Goal: Information Seeking & Learning: Learn about a topic

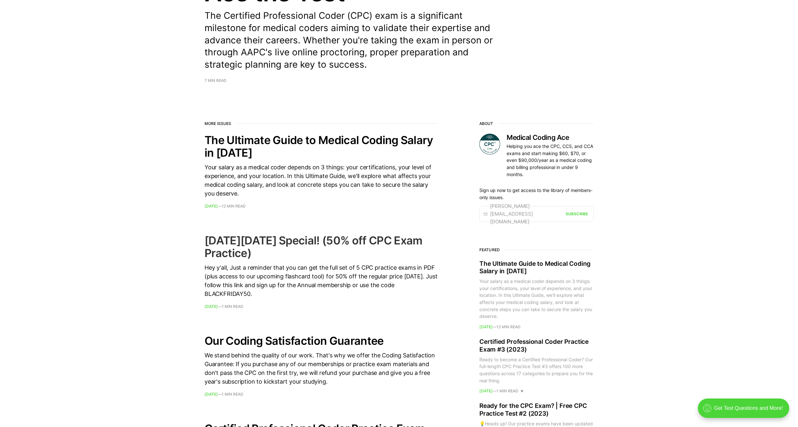
scroll to position [194, 0]
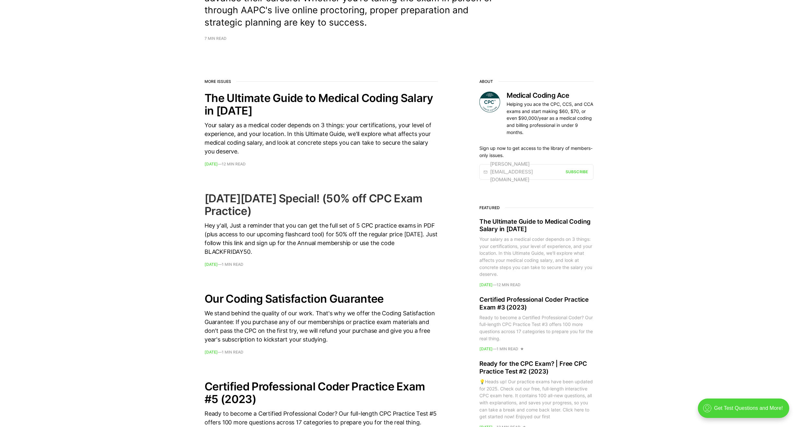
click at [335, 205] on h2 "[DATE][DATE] Special! (50% off CPC Exam Practice)" at bounding box center [320, 204] width 233 height 25
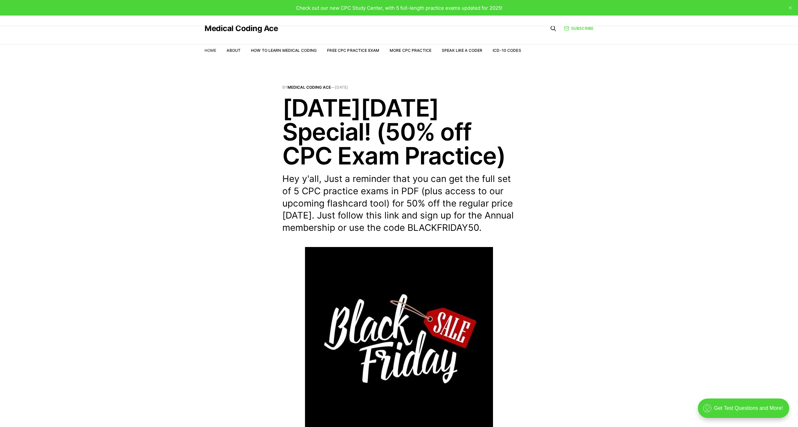
click at [209, 52] on link "Home" at bounding box center [210, 50] width 12 height 5
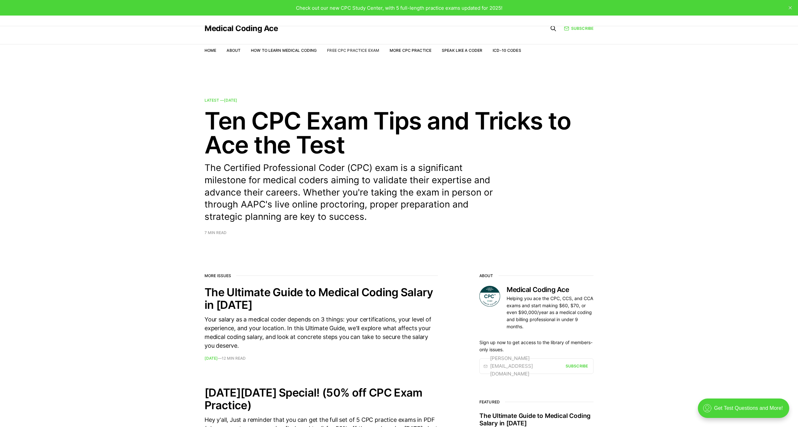
click at [355, 51] on link "Free CPC Practice Exam" at bounding box center [353, 50] width 52 height 5
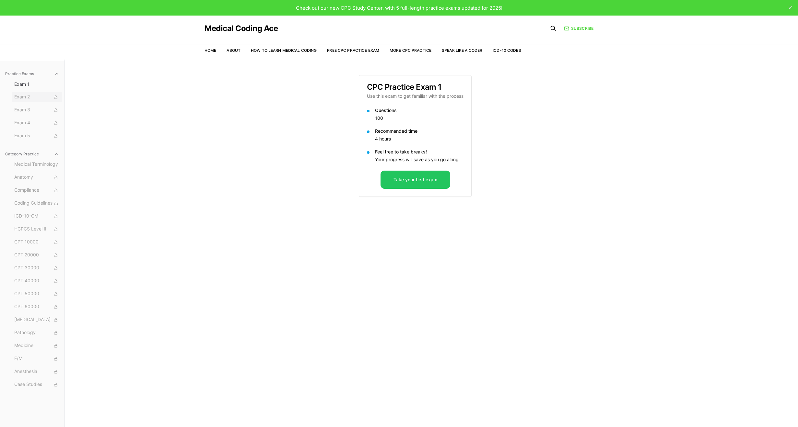
click at [28, 100] on span "Exam 2" at bounding box center [36, 97] width 45 height 7
click at [45, 101] on button "Exam 2" at bounding box center [37, 97] width 50 height 10
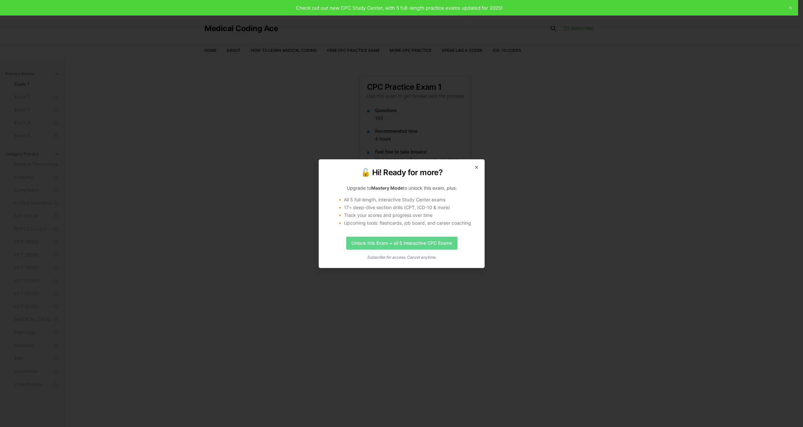
click at [429, 246] on link "Unlock this Exam + all 5 interactive CPC Exams" at bounding box center [401, 243] width 111 height 13
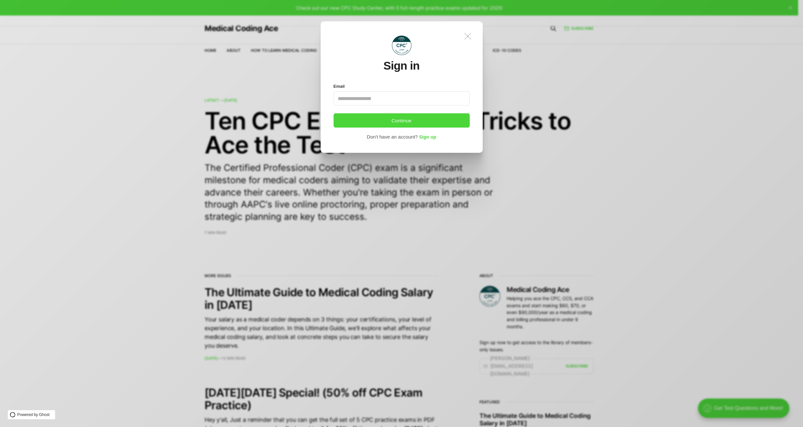
click at [473, 33] on icon ".a{fill:none;stroke:currentColor;stroke-linecap:round;stroke-linejoin:round;str…" at bounding box center [468, 36] width 14 height 14
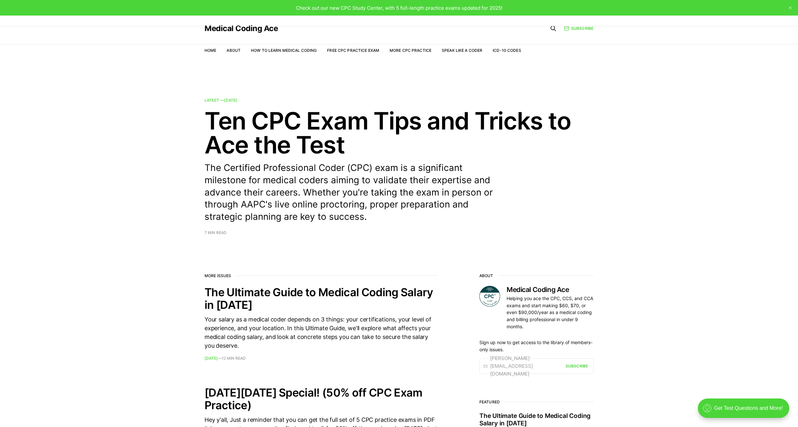
click at [358, 10] on span "Check out our new CPC Study Center, with 5 full-length practice exams updated f…" at bounding box center [399, 8] width 206 height 6
click at [475, 8] on span "Check out our new CPC Study Center, with 5 full-length practice exams updated f…" at bounding box center [399, 8] width 206 height 6
click at [375, 51] on link "Free CPC Practice Exam" at bounding box center [353, 50] width 52 height 5
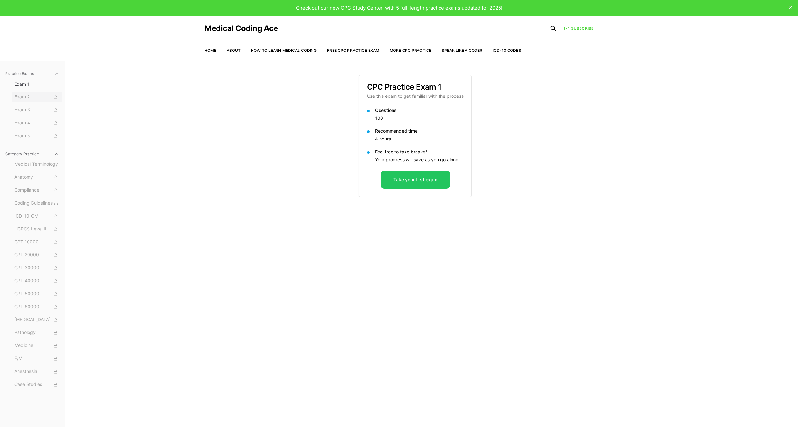
click at [27, 96] on span "Exam 2" at bounding box center [36, 97] width 45 height 7
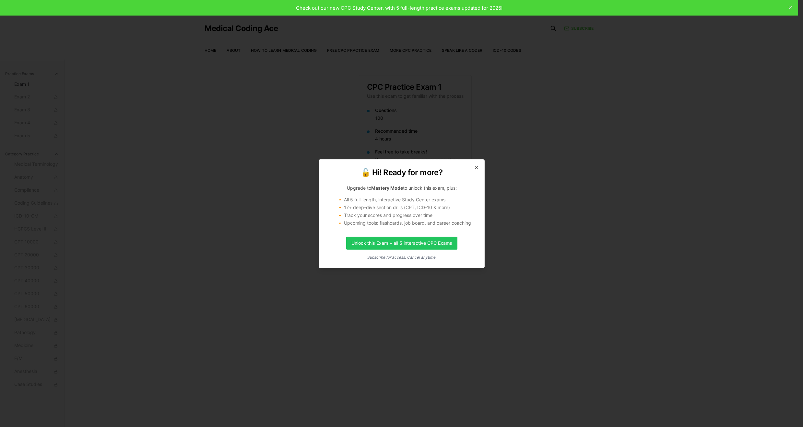
click at [483, 168] on div "🔓 Hi! Ready for more? Upgrade to Mastery Mode to unlock this exam, plus: 🔸 All …" at bounding box center [402, 213] width 166 height 109
click at [476, 167] on icon "button" at bounding box center [476, 167] width 3 height 3
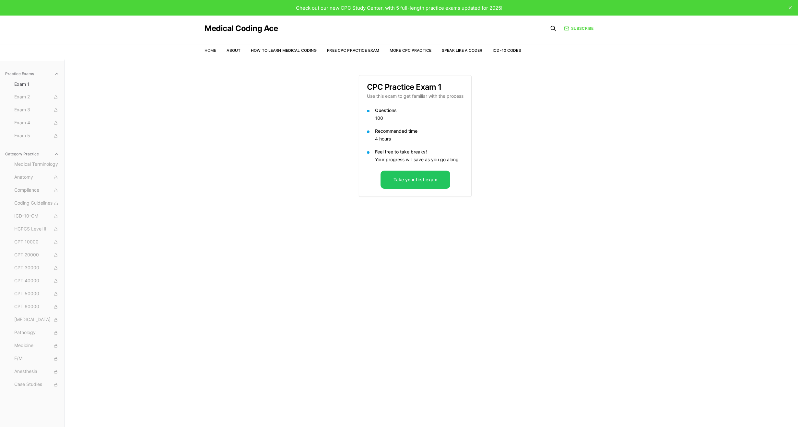
click at [208, 50] on link "Home" at bounding box center [210, 50] width 12 height 5
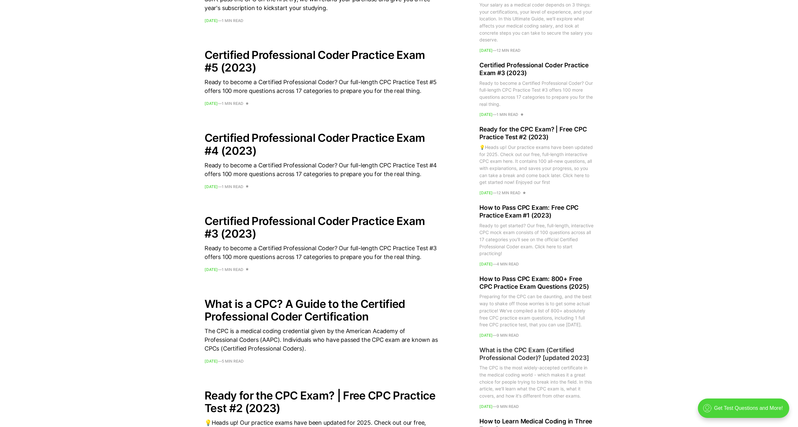
scroll to position [713, 0]
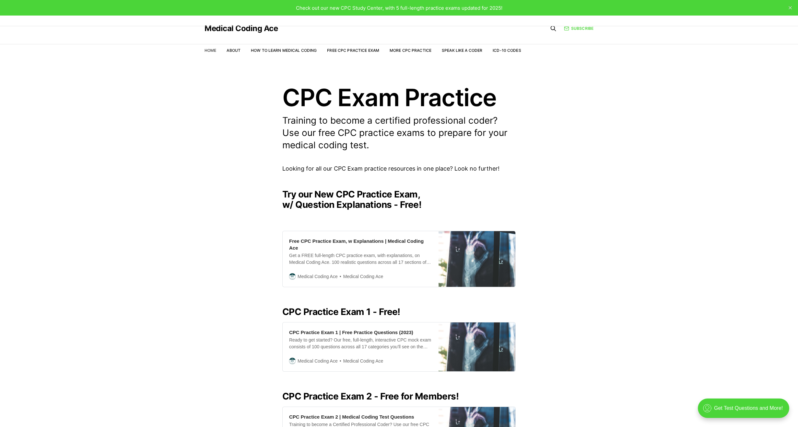
click at [207, 51] on link "Home" at bounding box center [210, 50] width 12 height 5
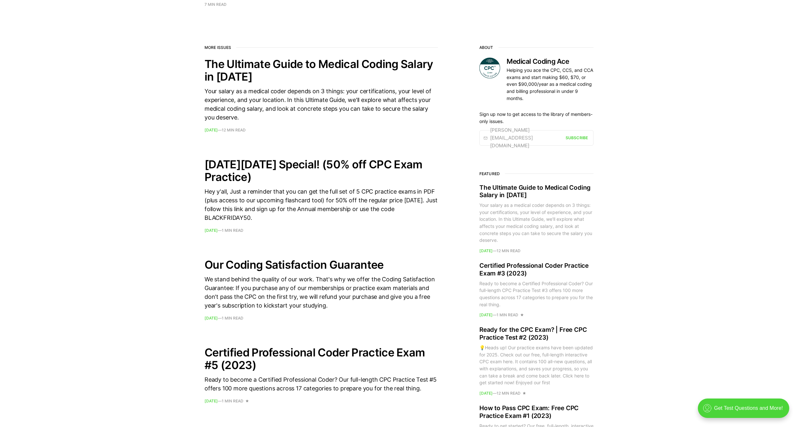
scroll to position [130, 0]
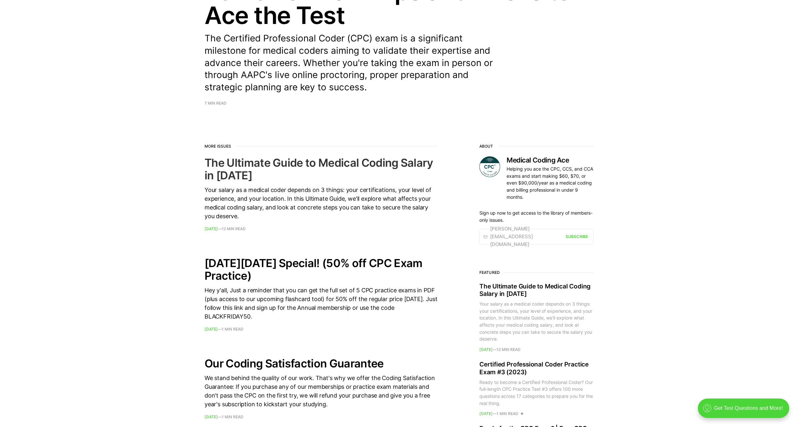
click at [241, 170] on h2 "The Ultimate Guide to Medical Coding Salary in [DATE]" at bounding box center [320, 169] width 233 height 25
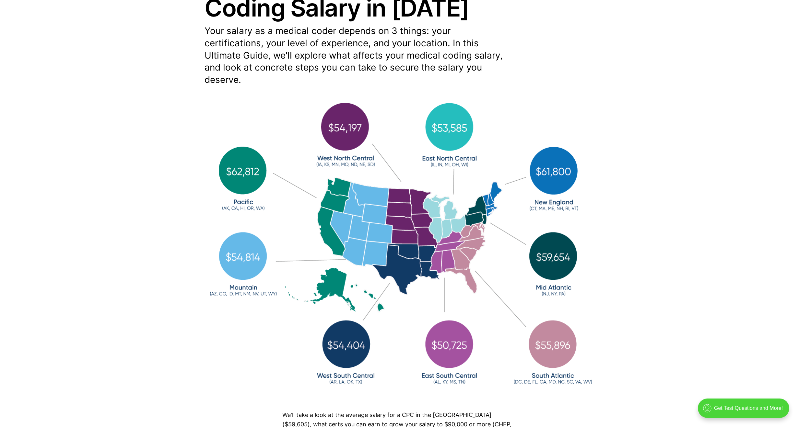
scroll to position [130, 0]
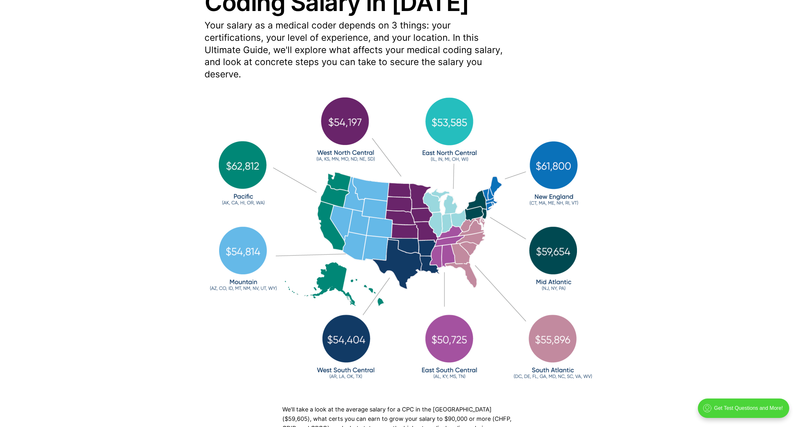
click at [451, 207] on img at bounding box center [398, 243] width 389 height 299
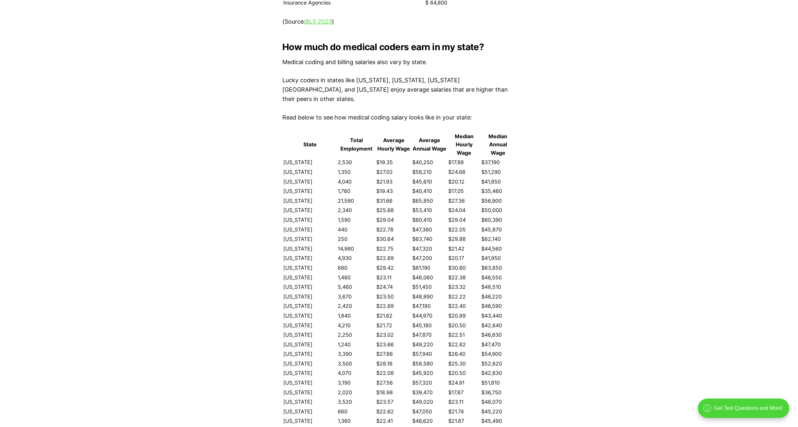
scroll to position [2204, 0]
